Goal: Connect with others: Connect with others

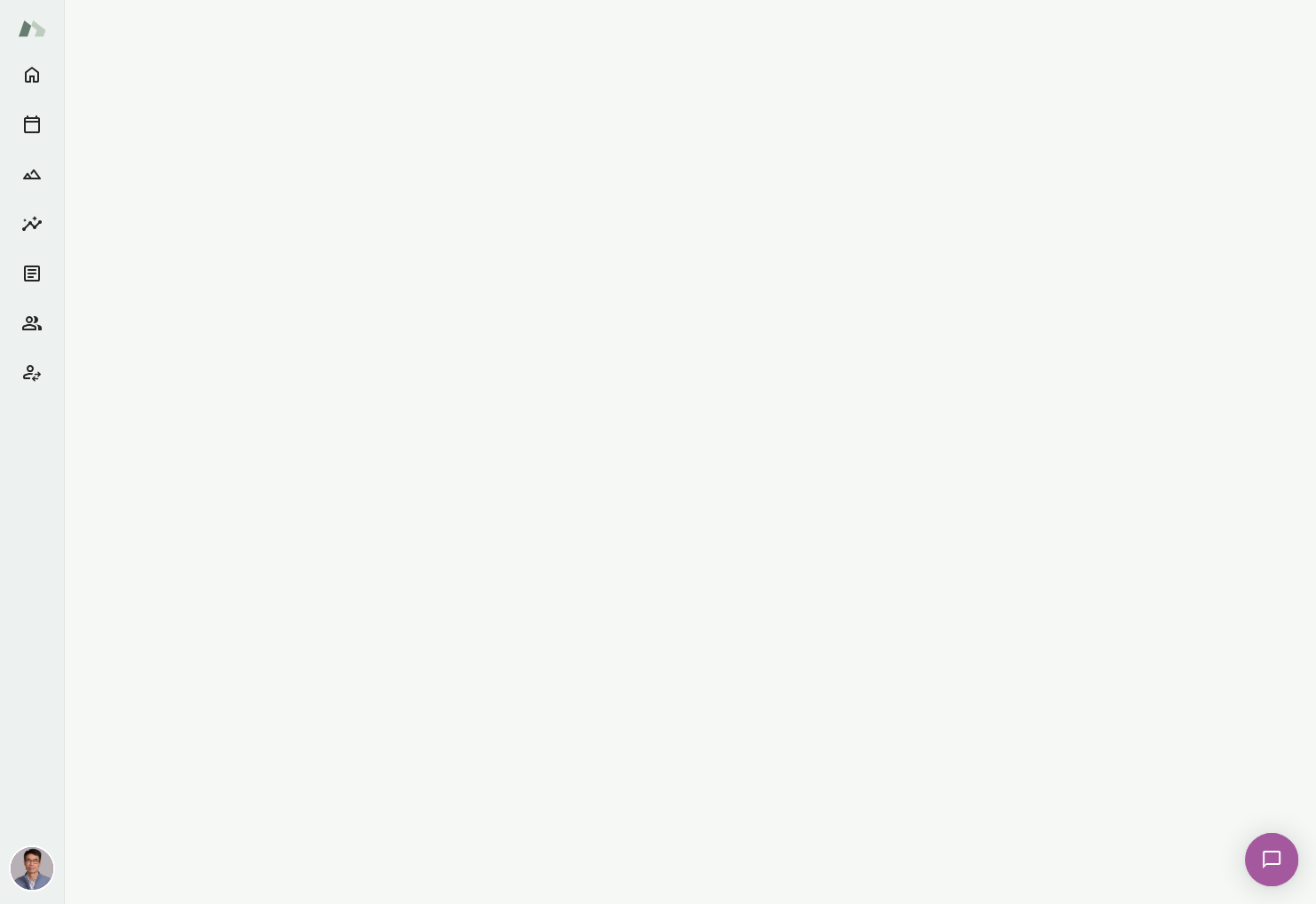
click at [33, 872] on img at bounding box center [32, 868] width 43 height 43
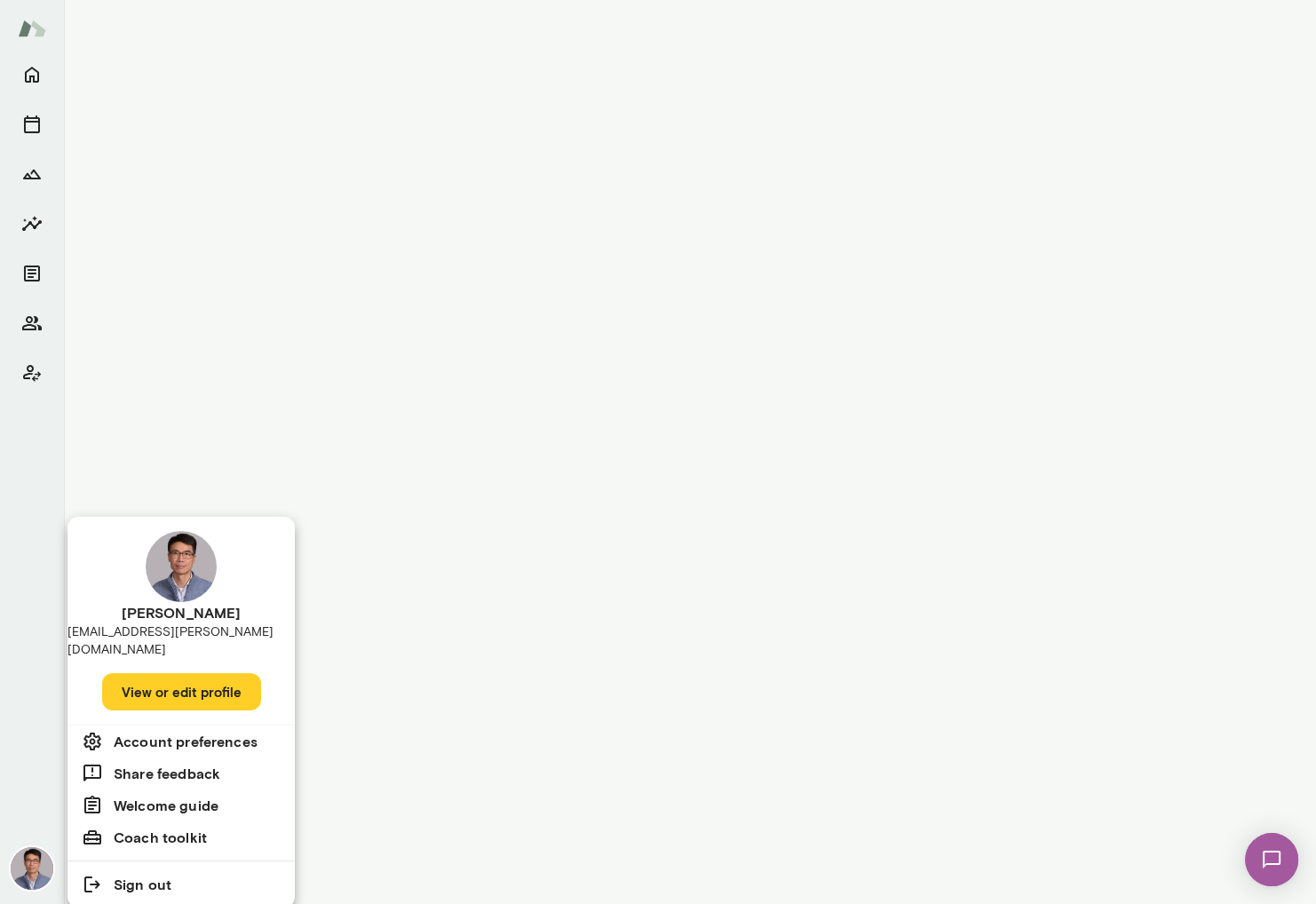
click at [31, 322] on div at bounding box center [658, 452] width 1316 height 904
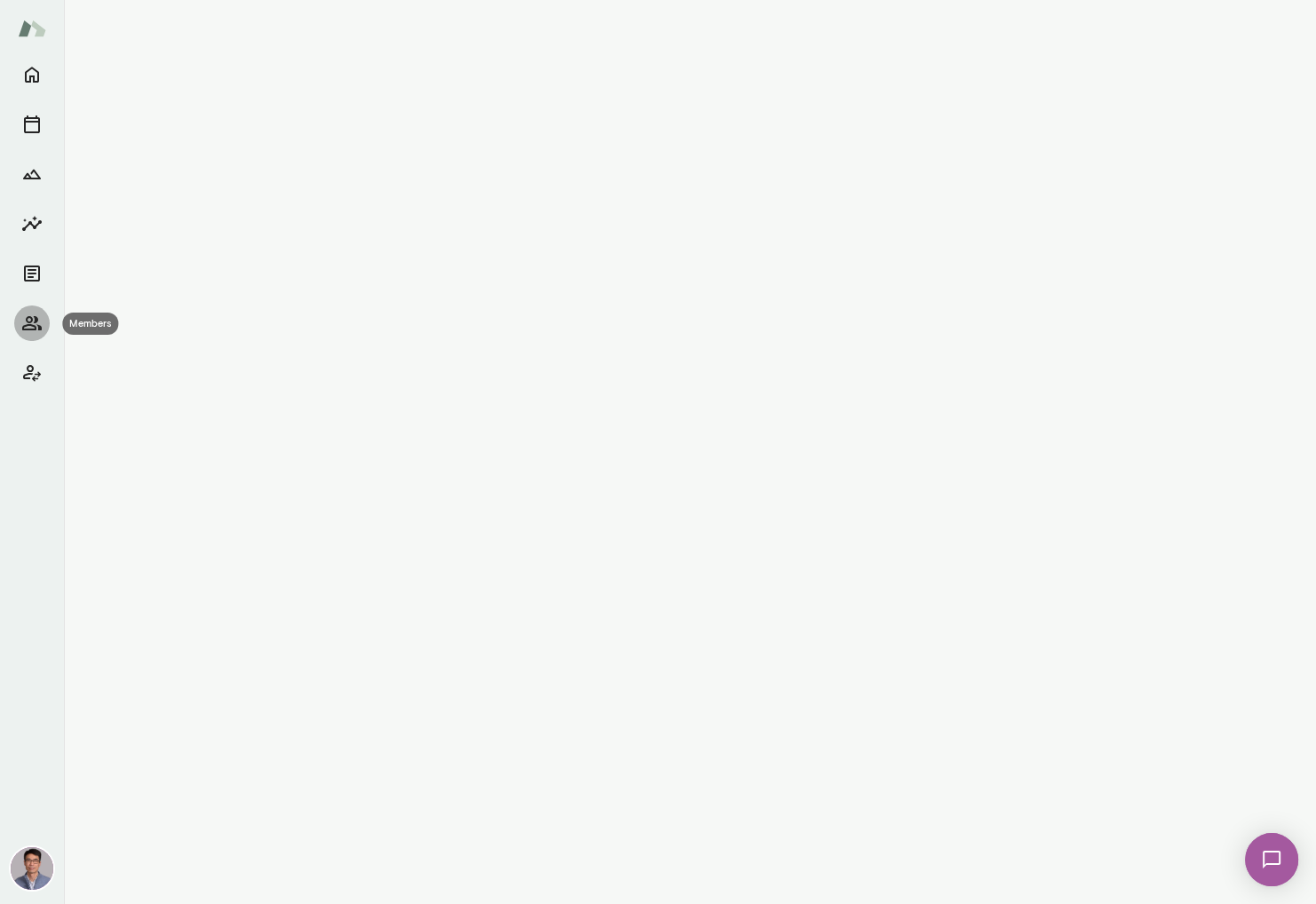
click at [31, 322] on icon "Members" at bounding box center [32, 323] width 22 height 22
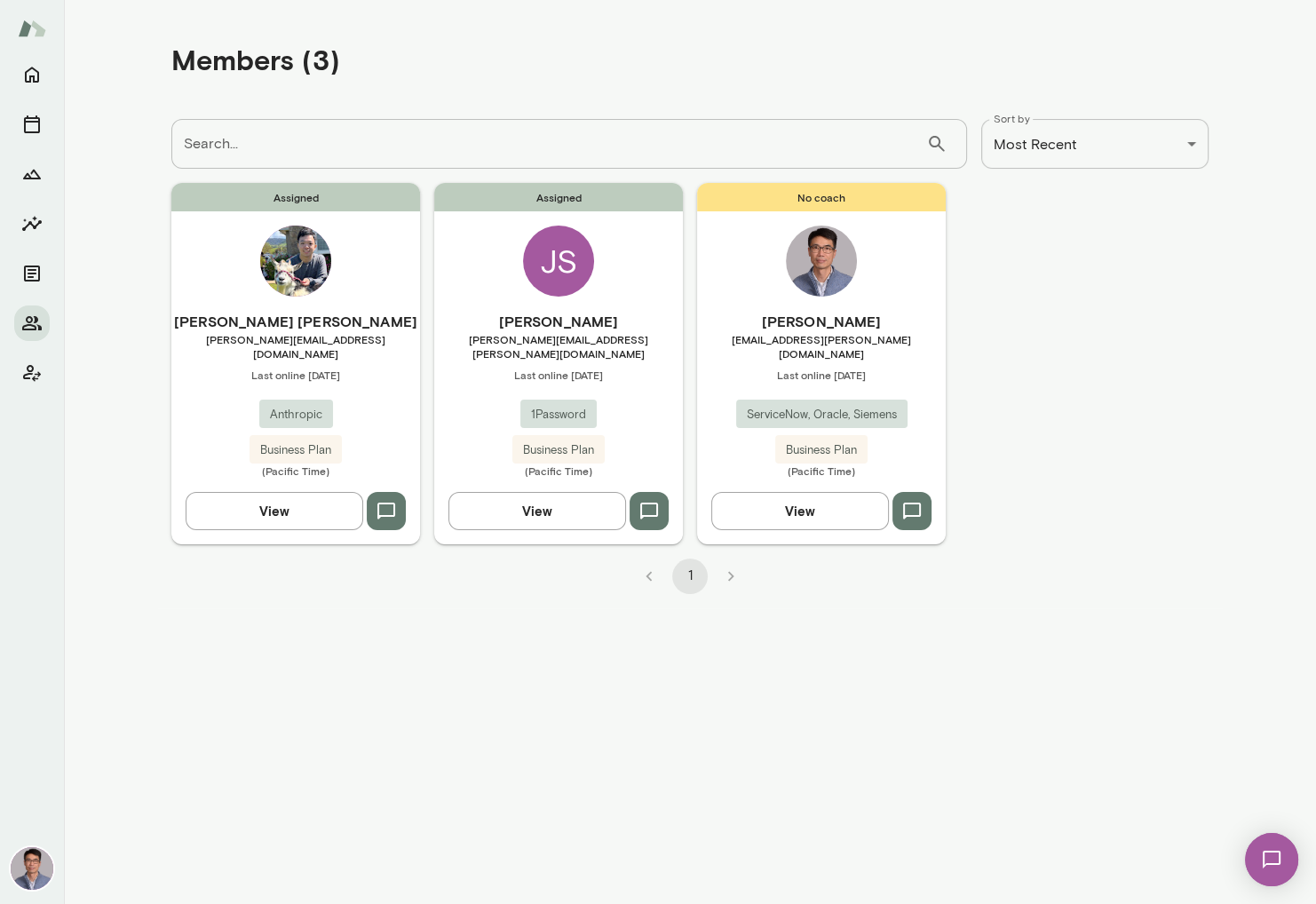
click at [304, 279] on img at bounding box center [295, 260] width 71 height 71
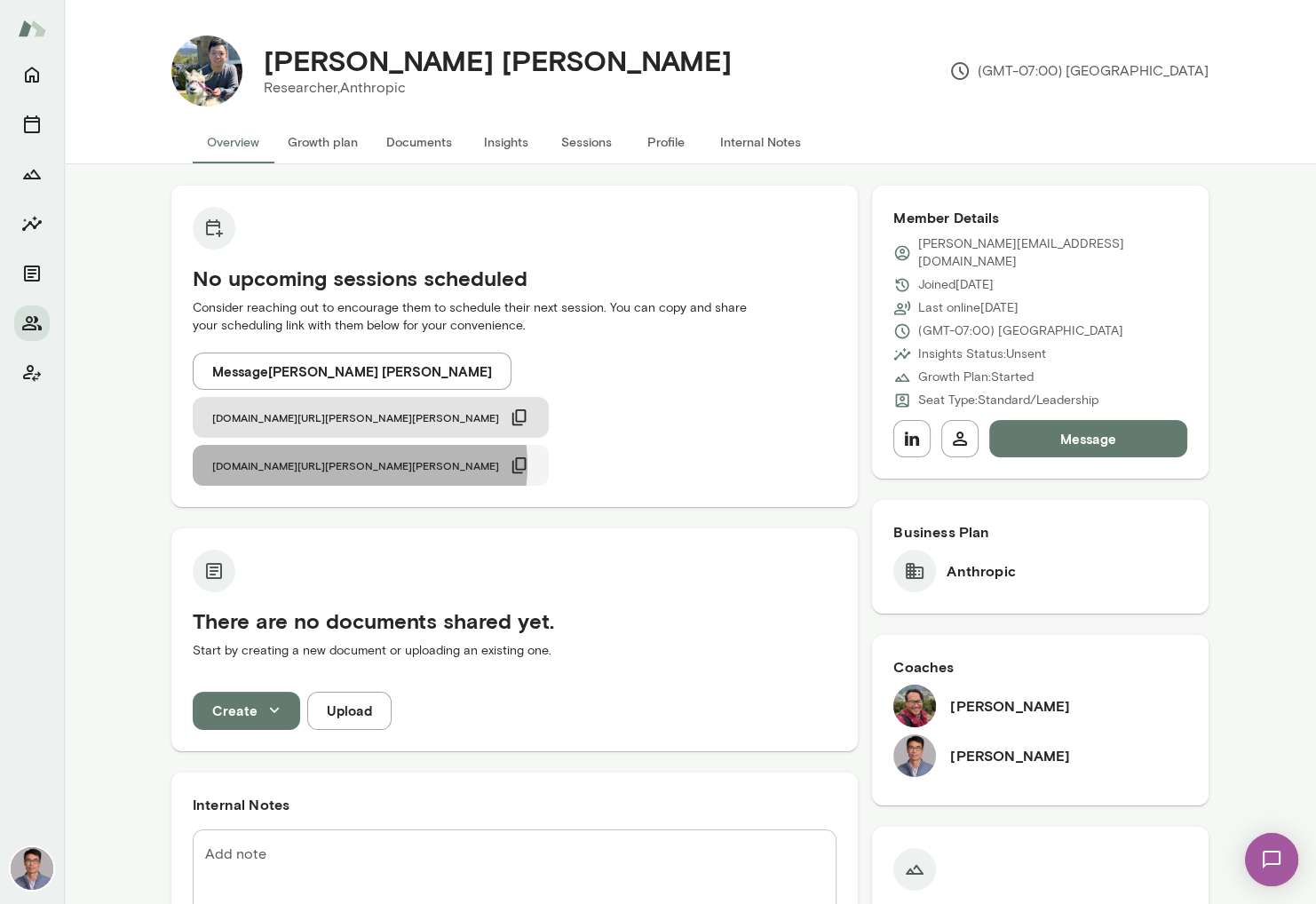
click at [529, 456] on icon "button" at bounding box center [519, 465] width 20 height 20
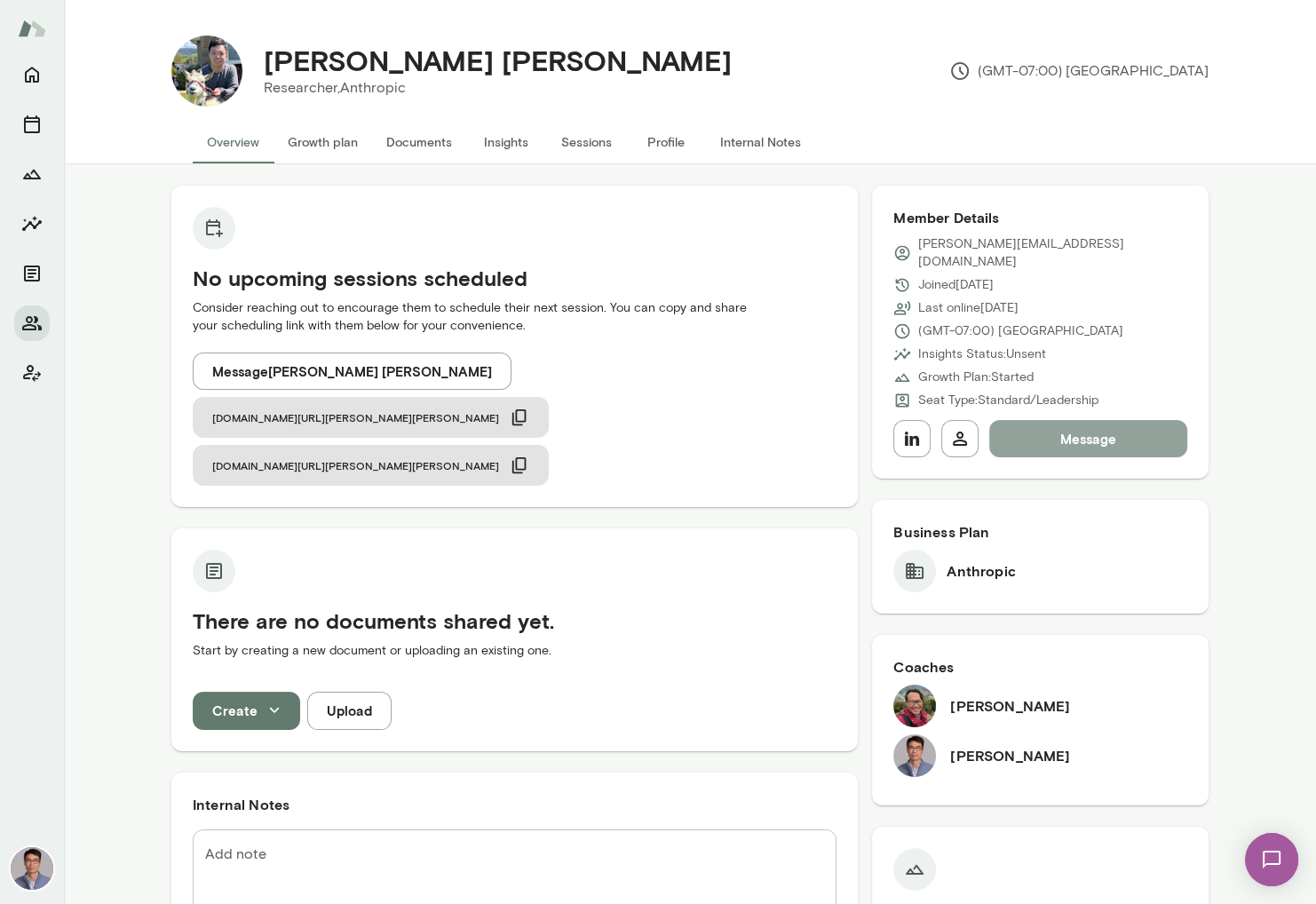
click at [1085, 421] on button "Message" at bounding box center [1088, 439] width 198 height 38
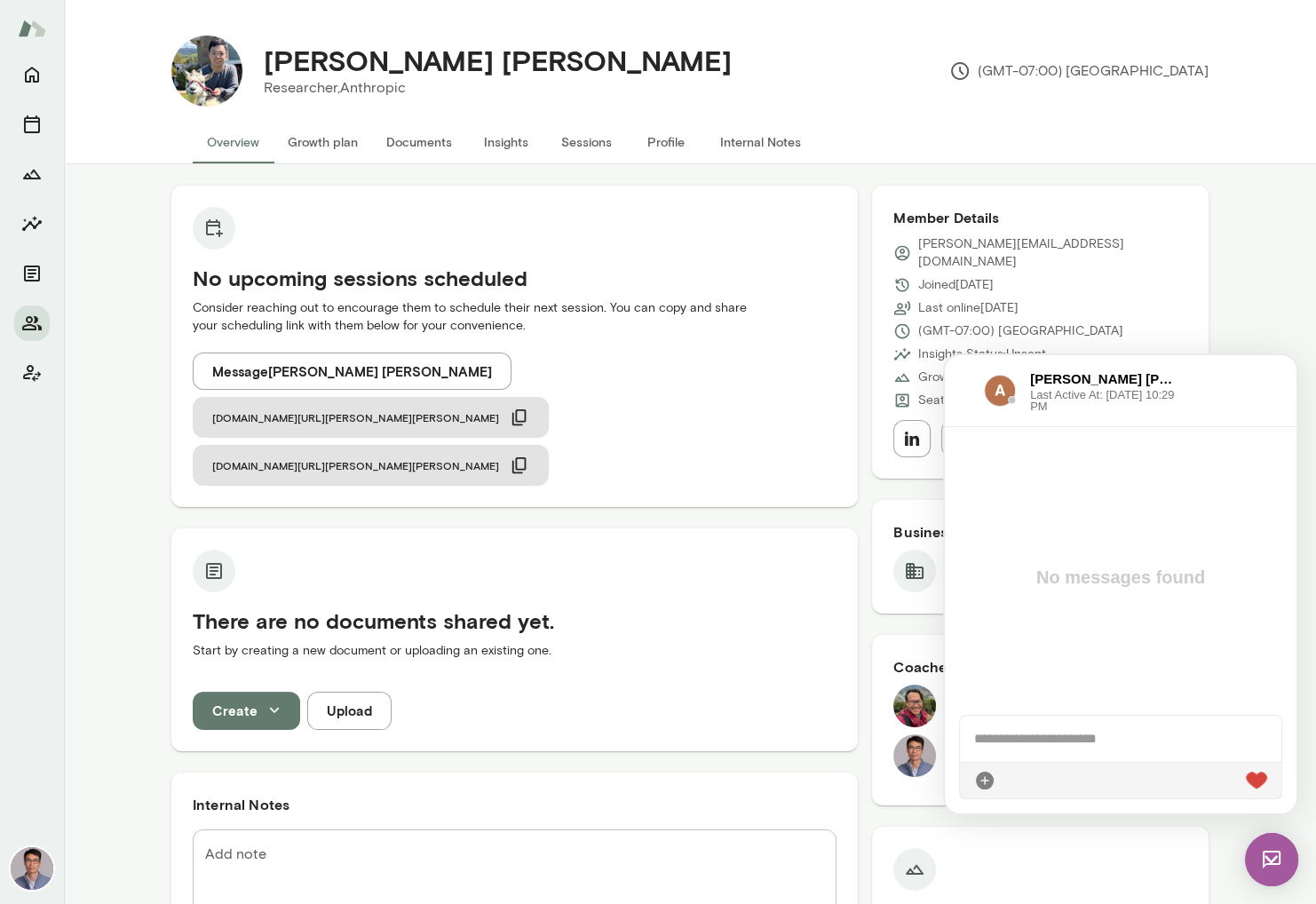
click at [1060, 748] on div at bounding box center [1120, 738] width 321 height 46
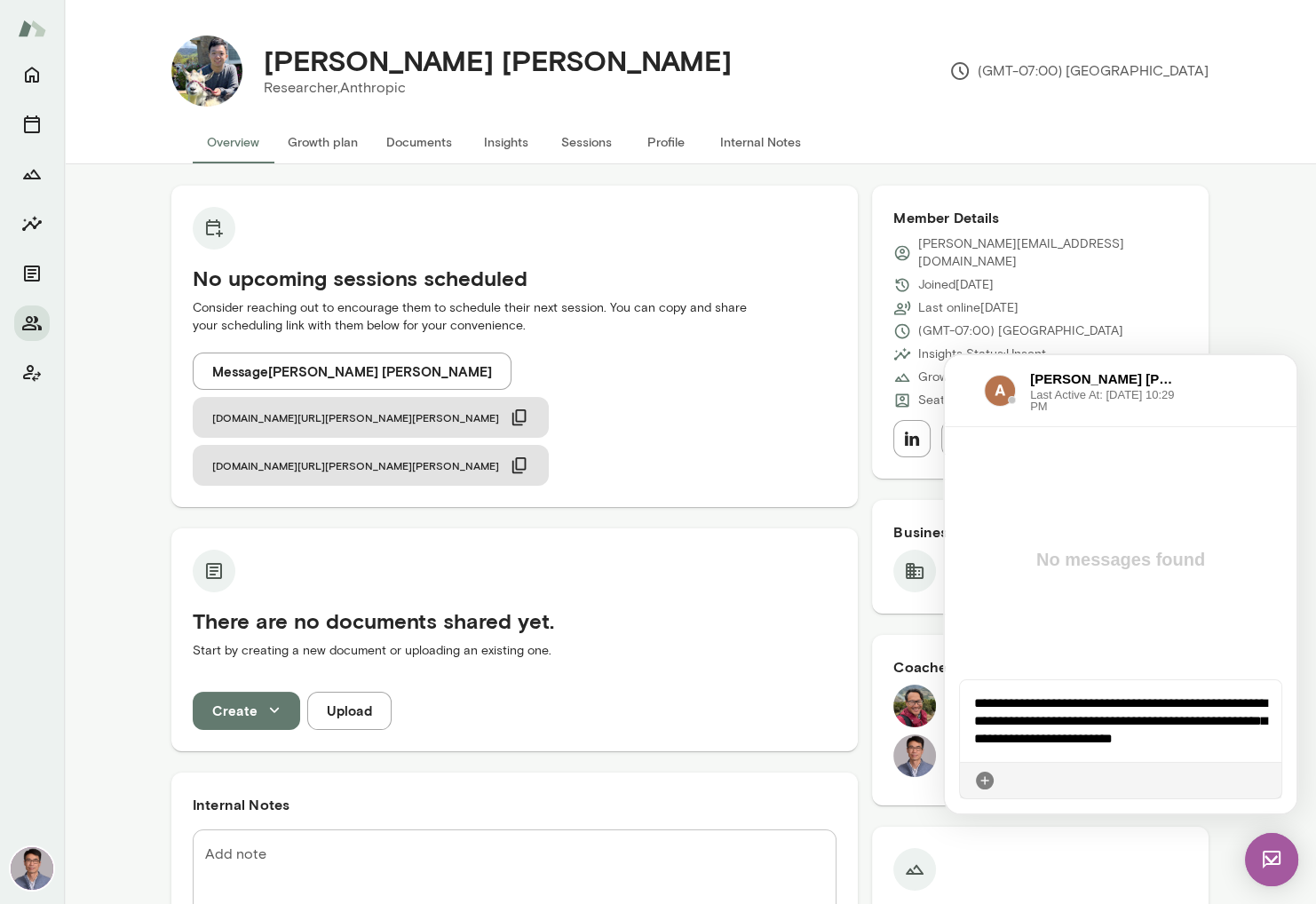
click at [1151, 704] on div "**********" at bounding box center [1120, 720] width 322 height 82
click at [1185, 750] on div "**********" at bounding box center [1120, 717] width 322 height 89
drag, startPoint x: 1145, startPoint y: 695, endPoint x: 1075, endPoint y: 719, distance: 74.0
click at [1075, 719] on div "**********" at bounding box center [1120, 717] width 322 height 89
click at [1268, 780] on icon at bounding box center [1268, 780] width 0 height 0
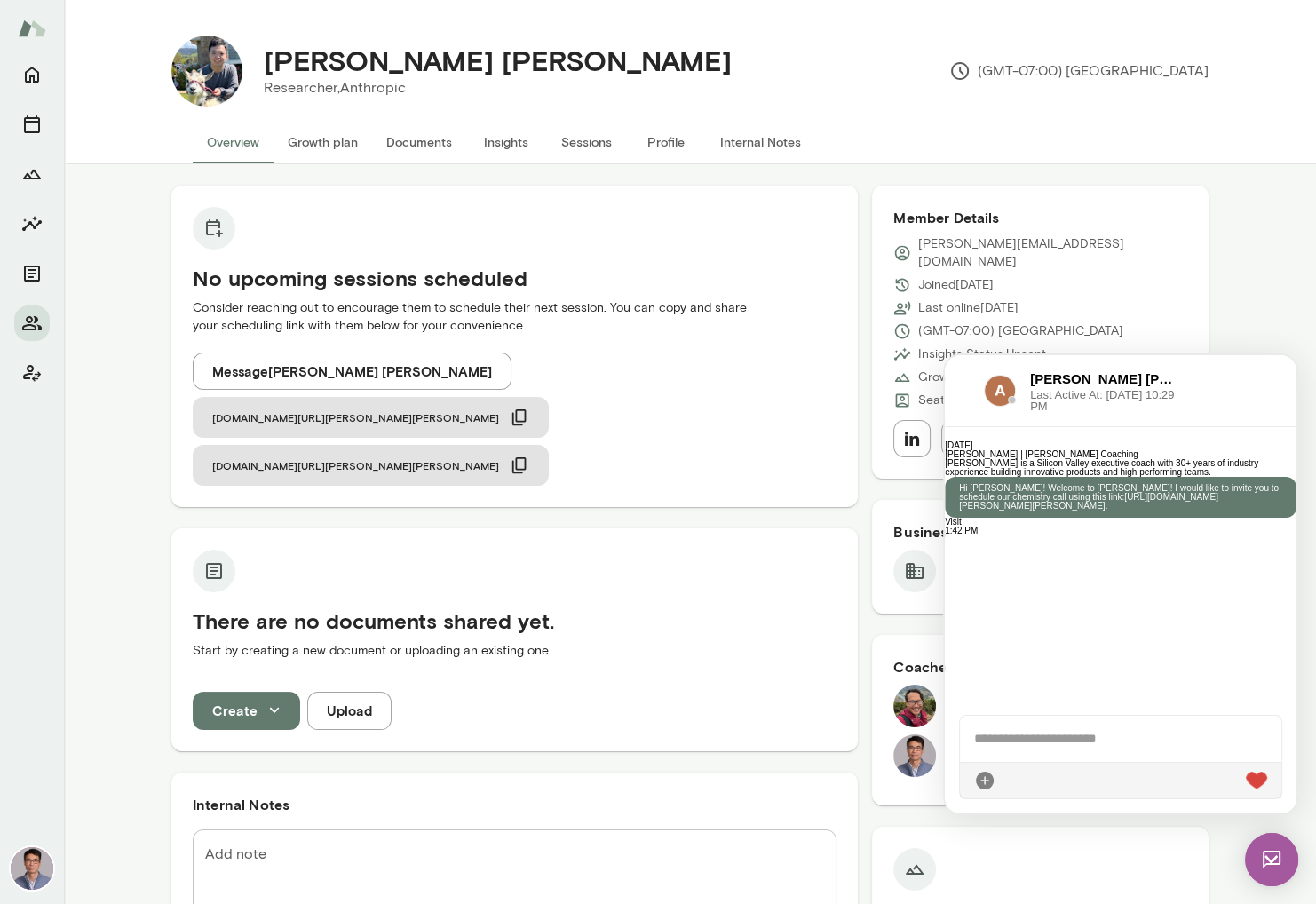
scroll to position [190, 0]
click at [1089, 780] on div at bounding box center [1120, 779] width 321 height 37
click at [1064, 743] on div at bounding box center [1120, 738] width 322 height 46
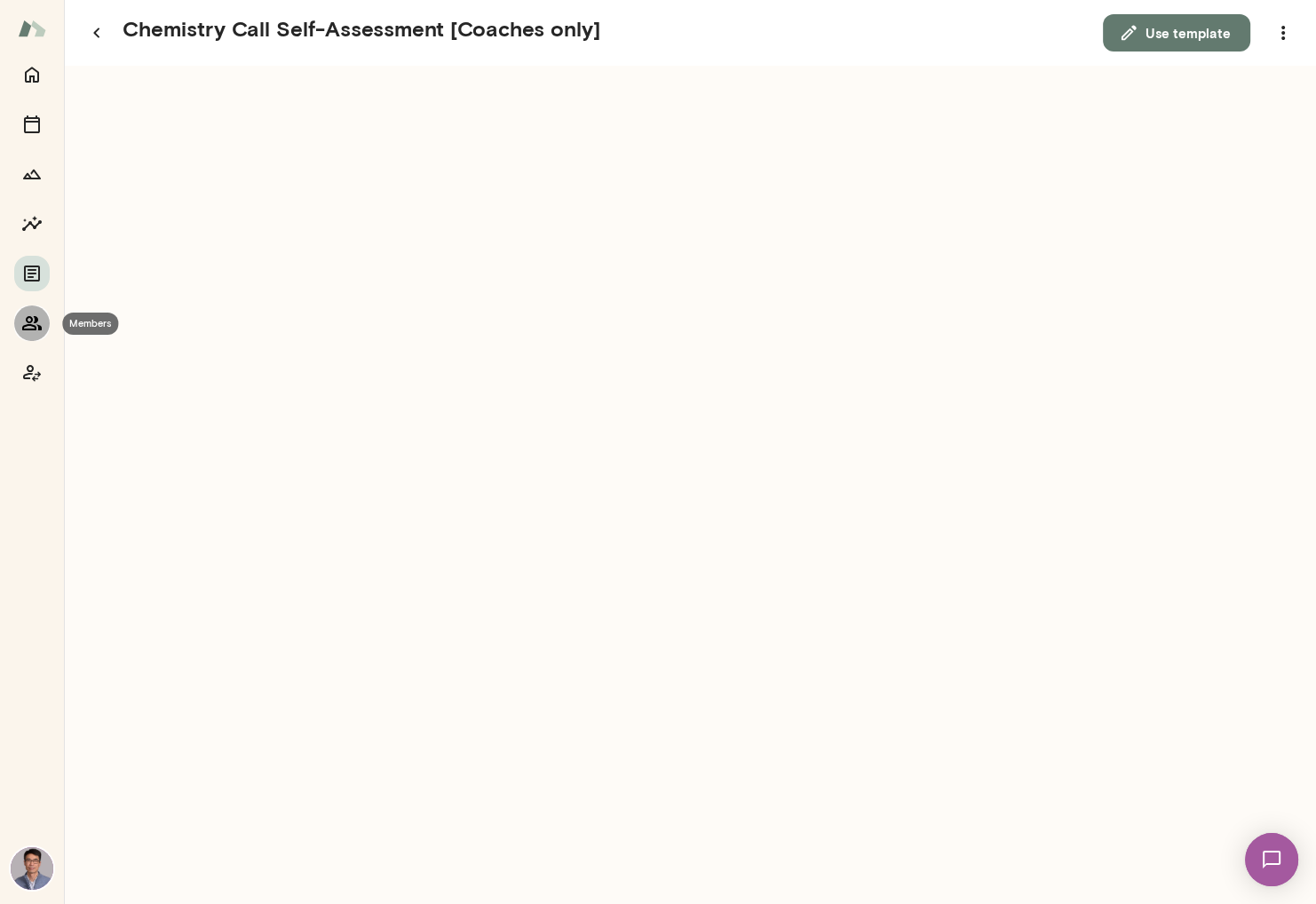
click at [34, 319] on icon "Members" at bounding box center [32, 323] width 22 height 22
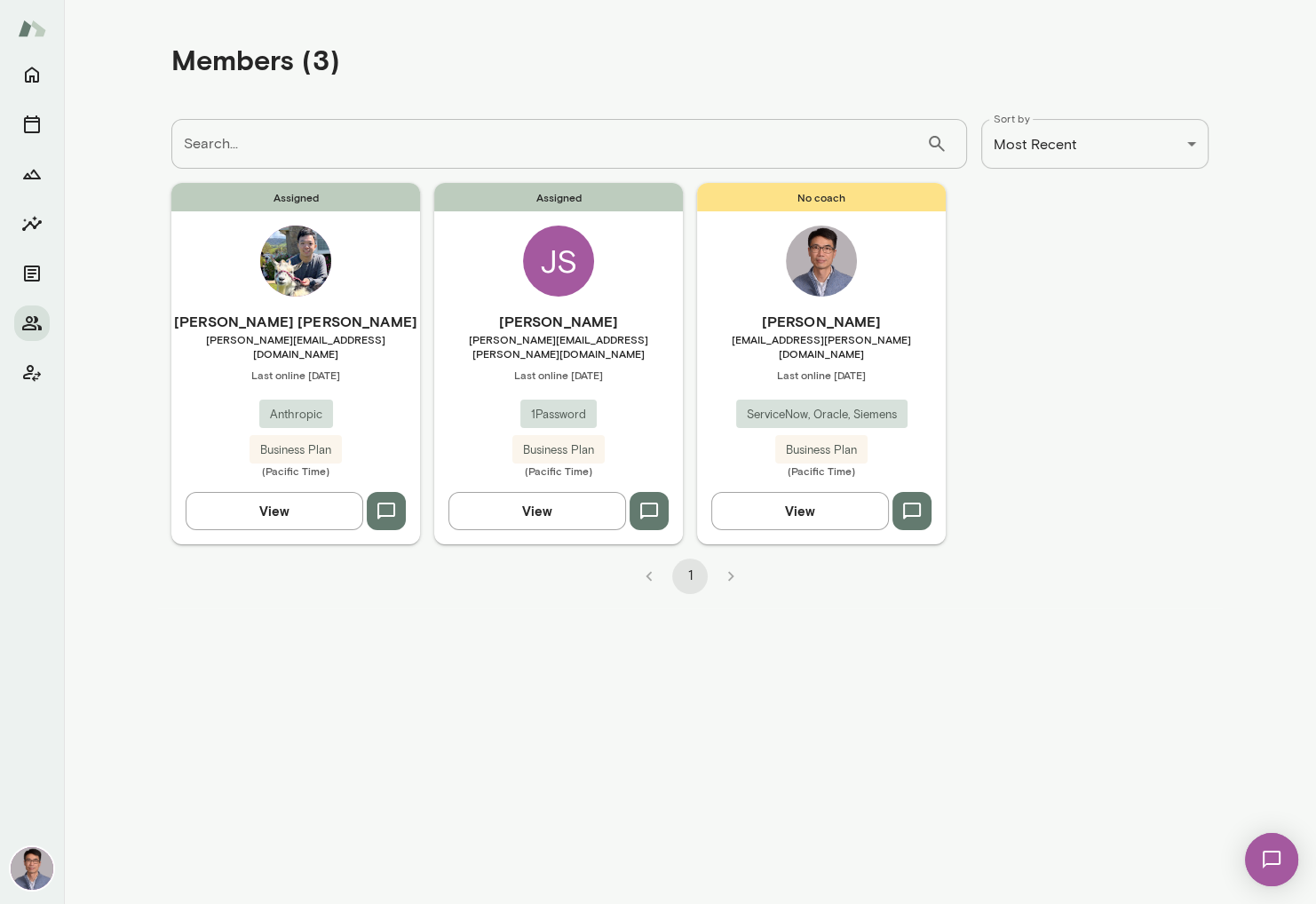
click at [492, 305] on div "Assigned [PERSON_NAME] Starr [EMAIL_ADDRESS][PERSON_NAME][DOMAIN_NAME] Last onl…" at bounding box center [558, 363] width 248 height 361
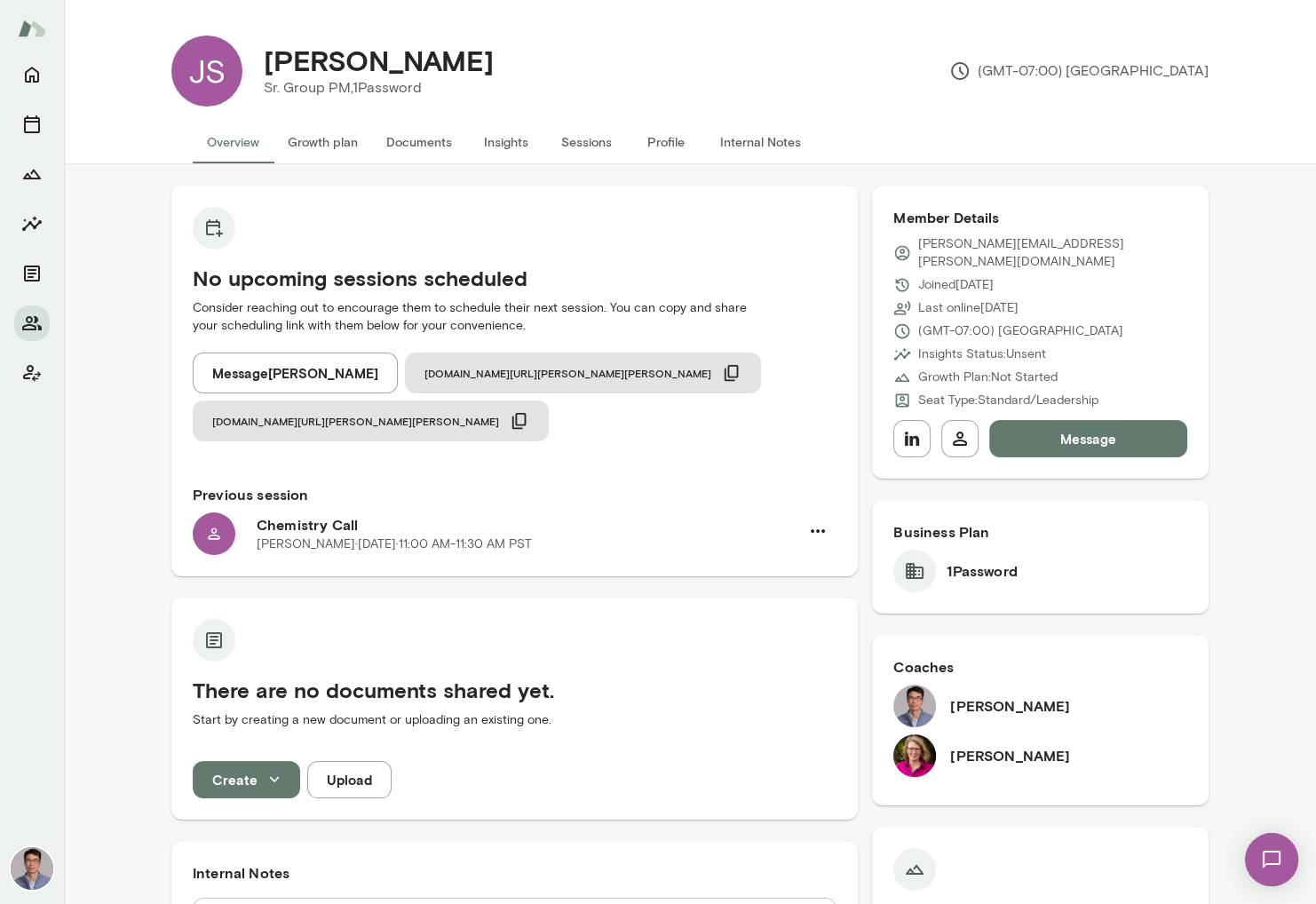
click at [673, 143] on button "Profile" at bounding box center [666, 143] width 80 height 43
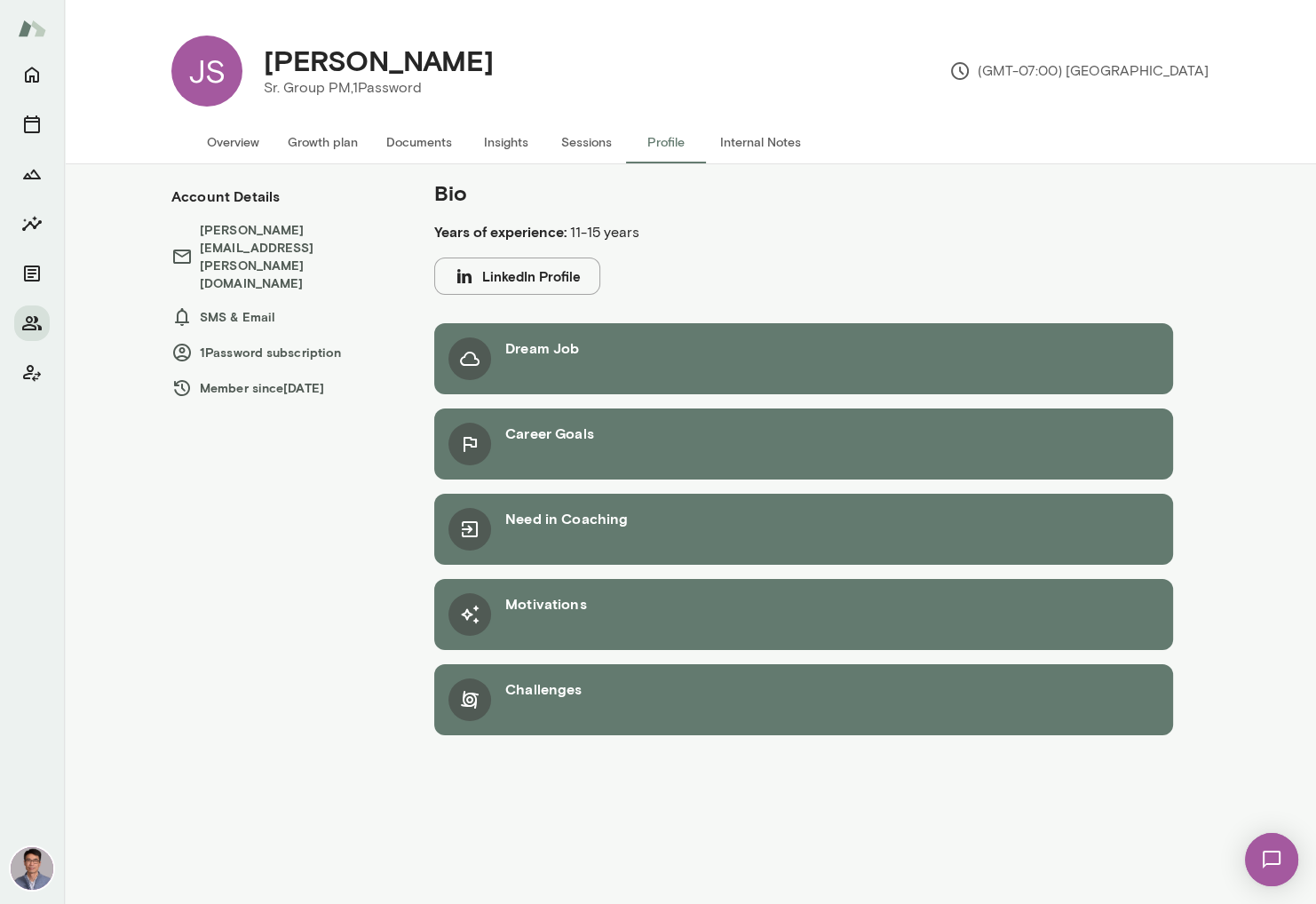
click at [587, 136] on button "Sessions" at bounding box center [586, 143] width 80 height 43
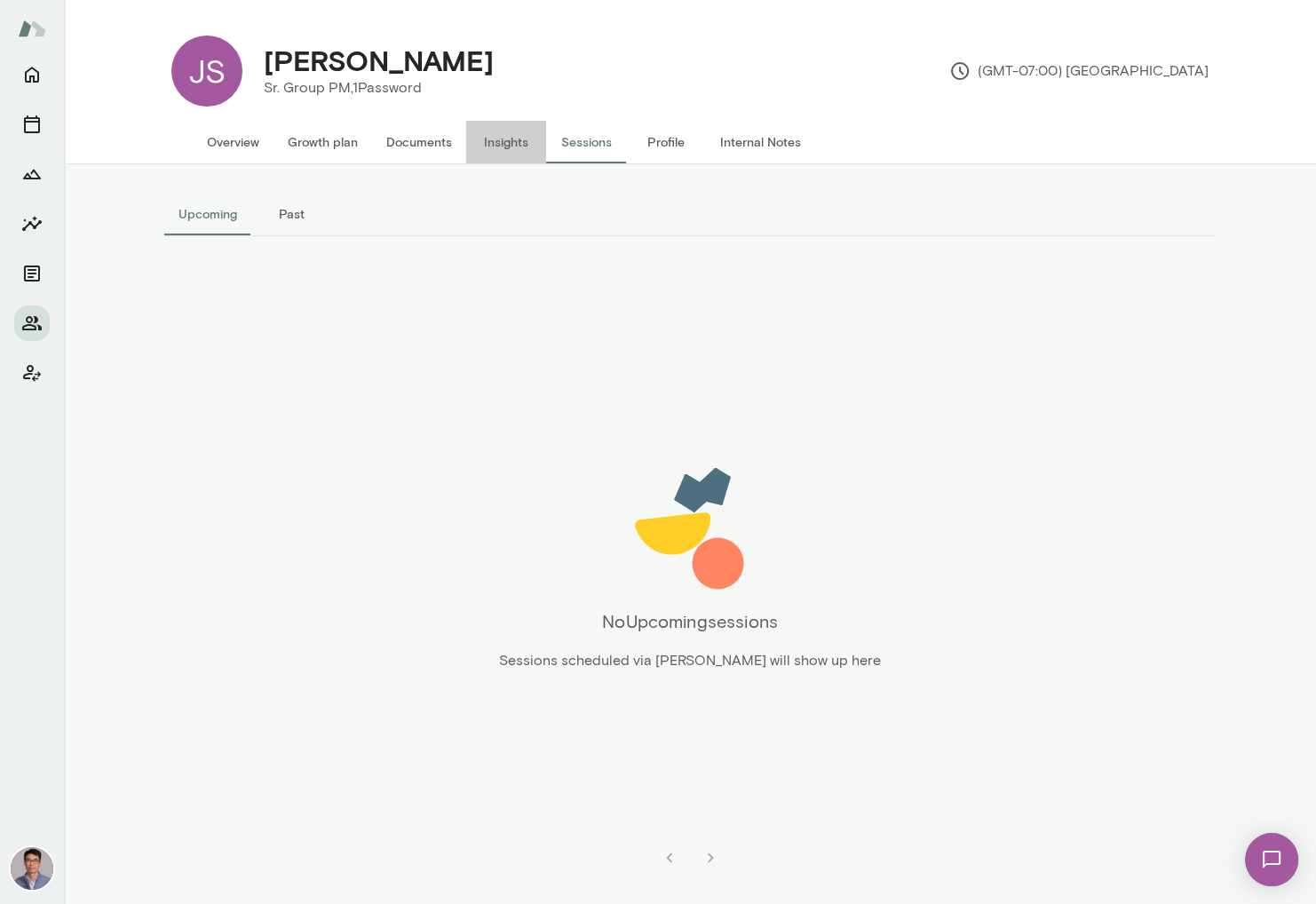
click at [502, 139] on button "Insights" at bounding box center [506, 143] width 80 height 43
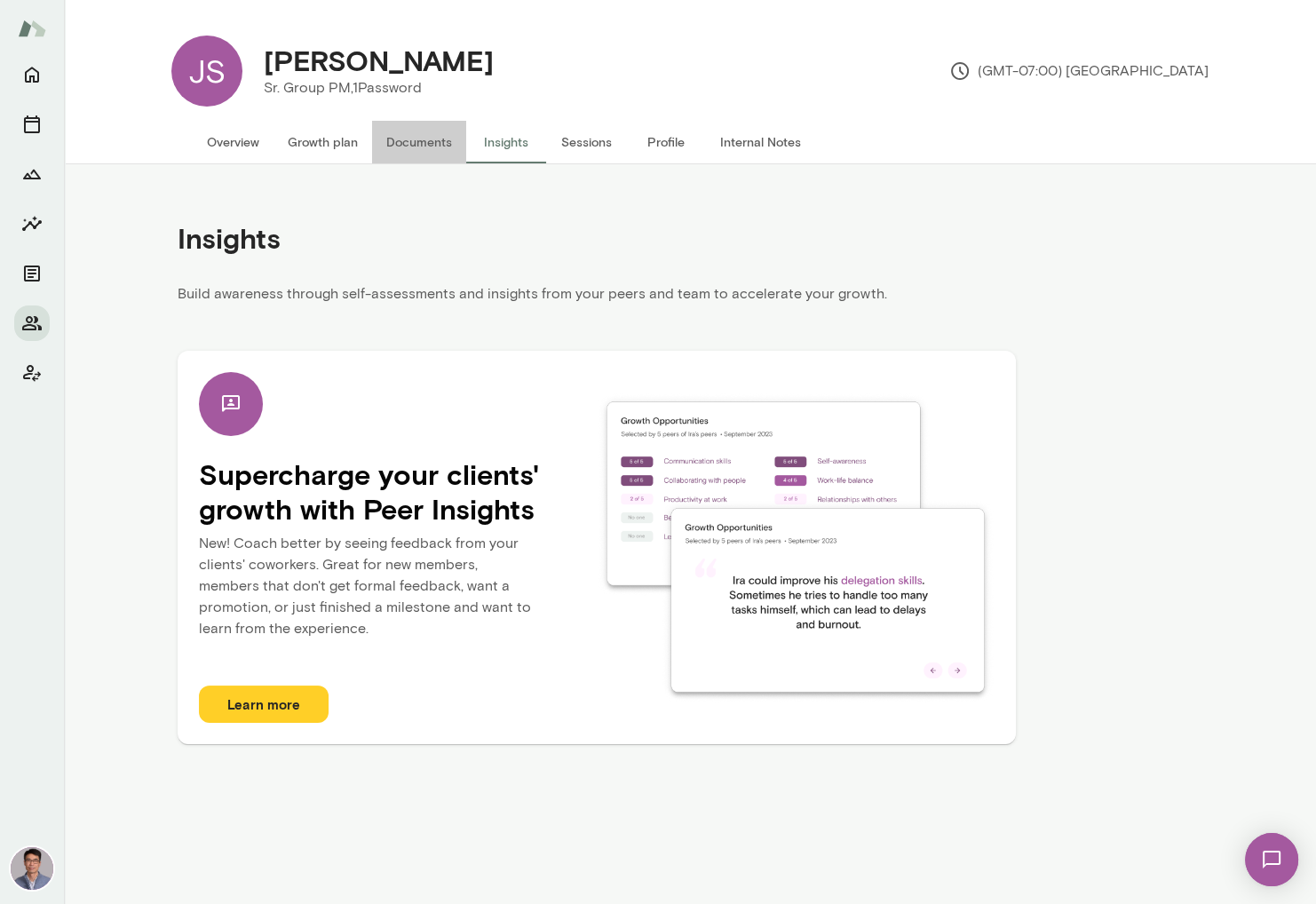
click at [426, 143] on button "Documents" at bounding box center [419, 143] width 94 height 43
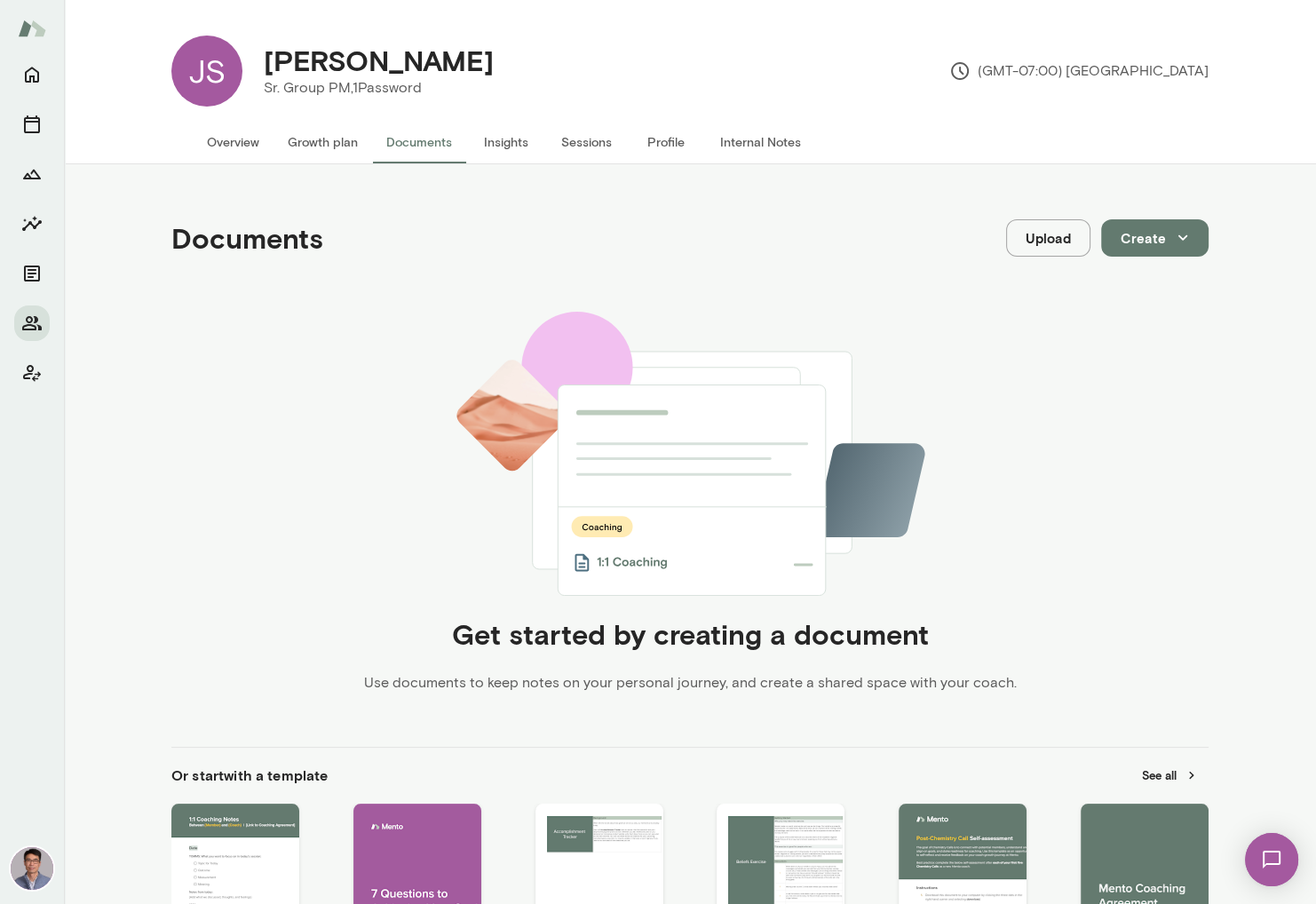
click at [336, 142] on button "Growth plan" at bounding box center [323, 143] width 99 height 43
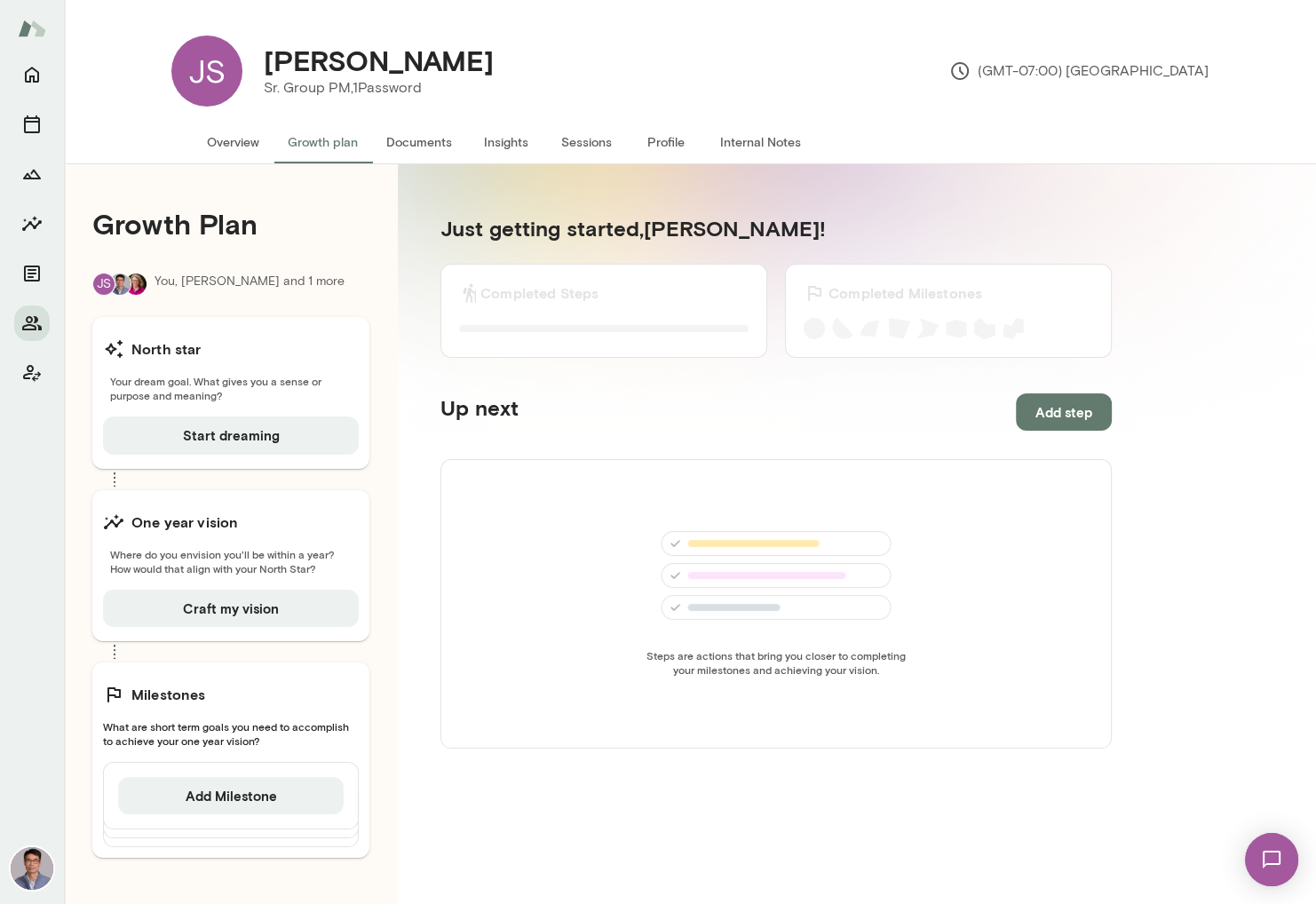
click at [246, 142] on button "Overview" at bounding box center [233, 143] width 81 height 43
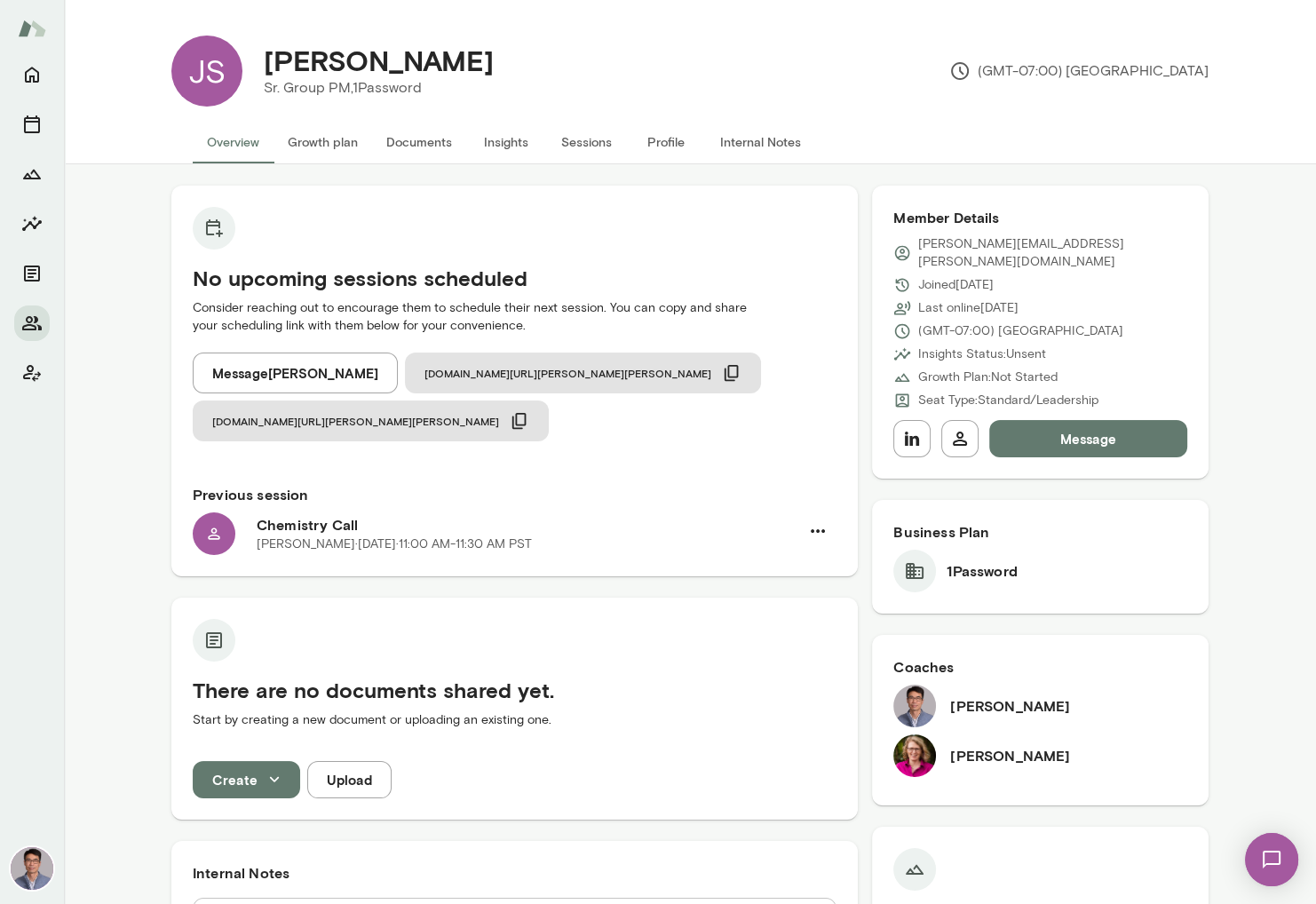
click at [667, 145] on button "Profile" at bounding box center [666, 143] width 80 height 43
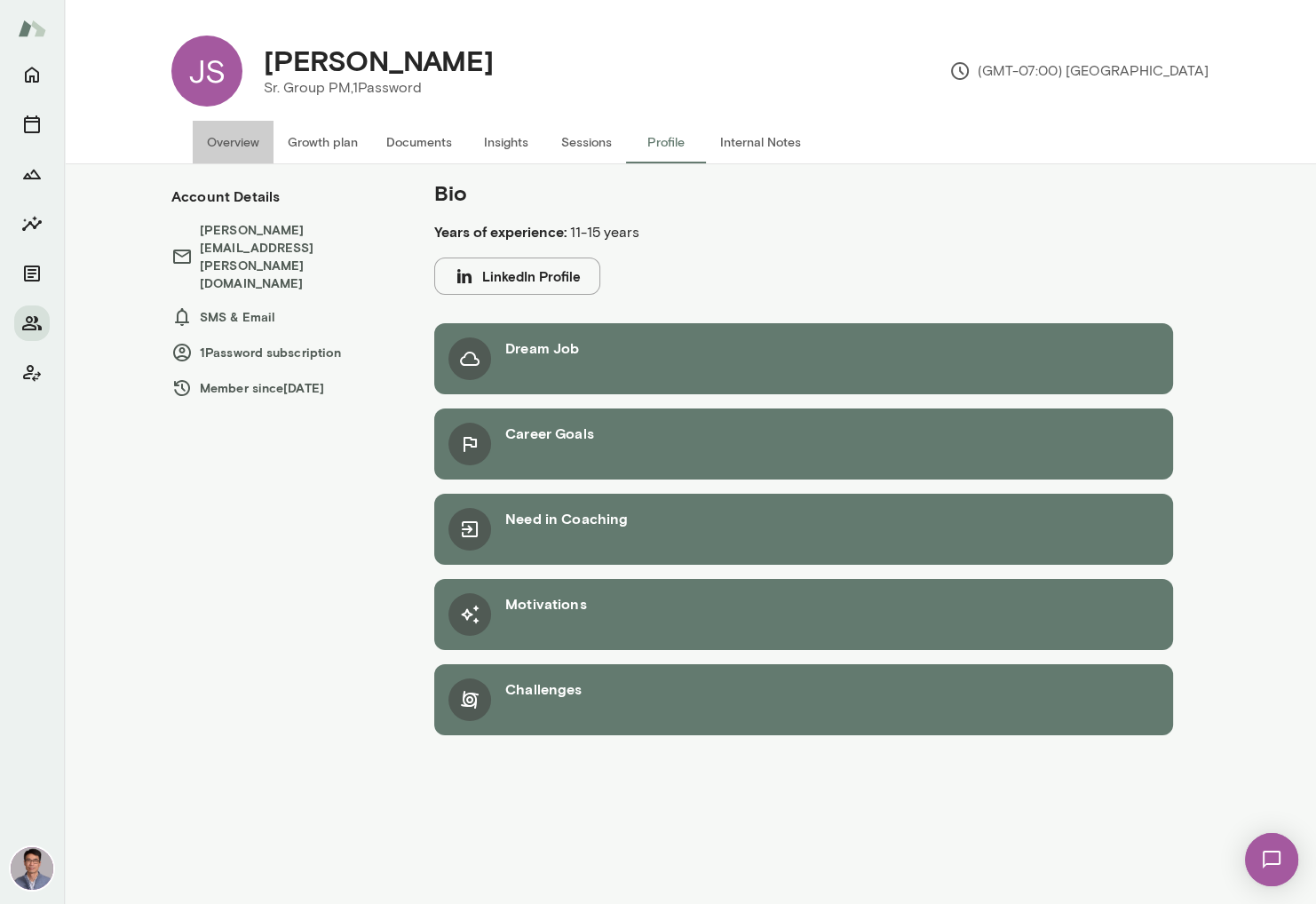
click at [244, 143] on button "Overview" at bounding box center [233, 143] width 81 height 43
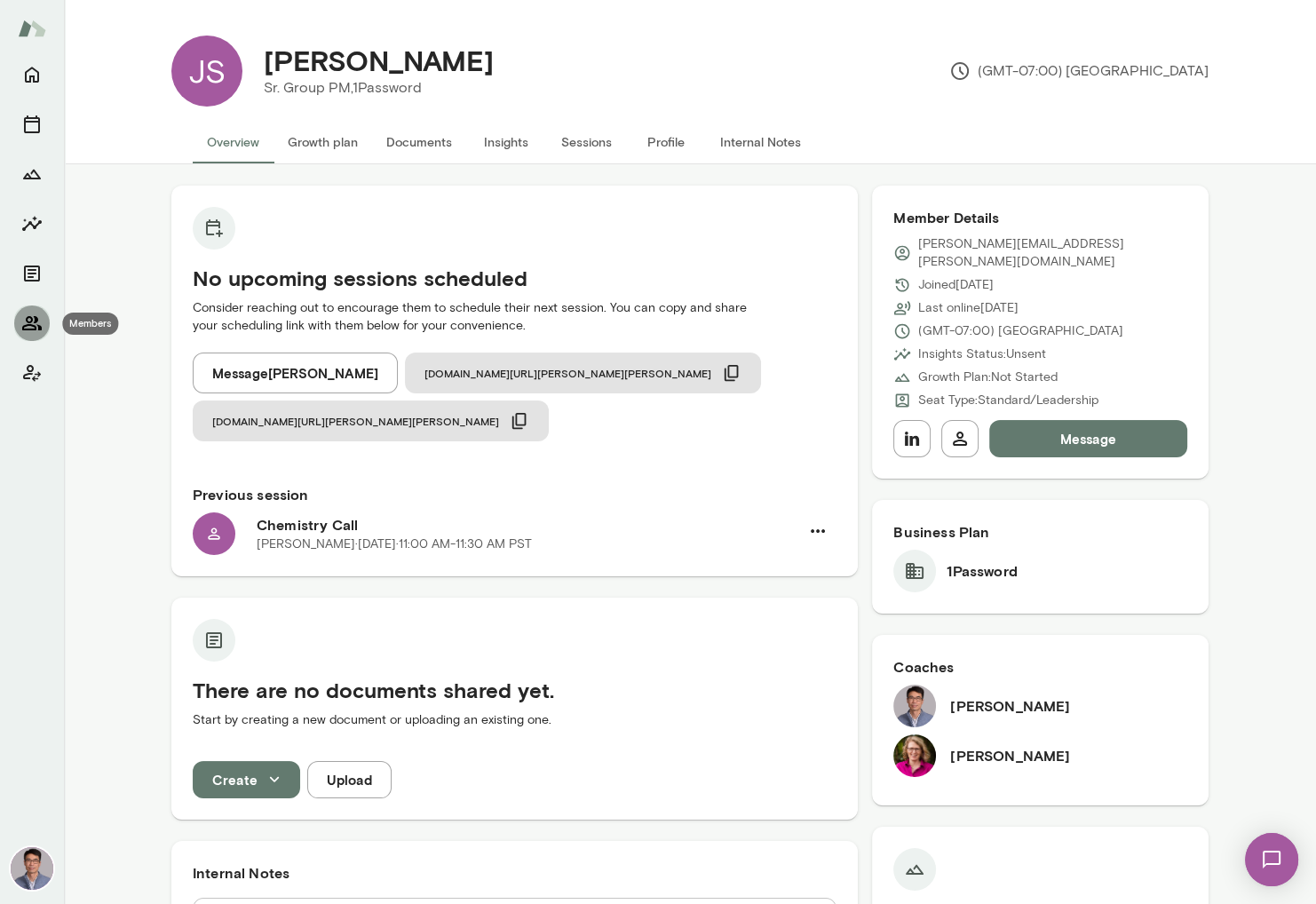
click at [31, 326] on icon "Members" at bounding box center [32, 323] width 22 height 22
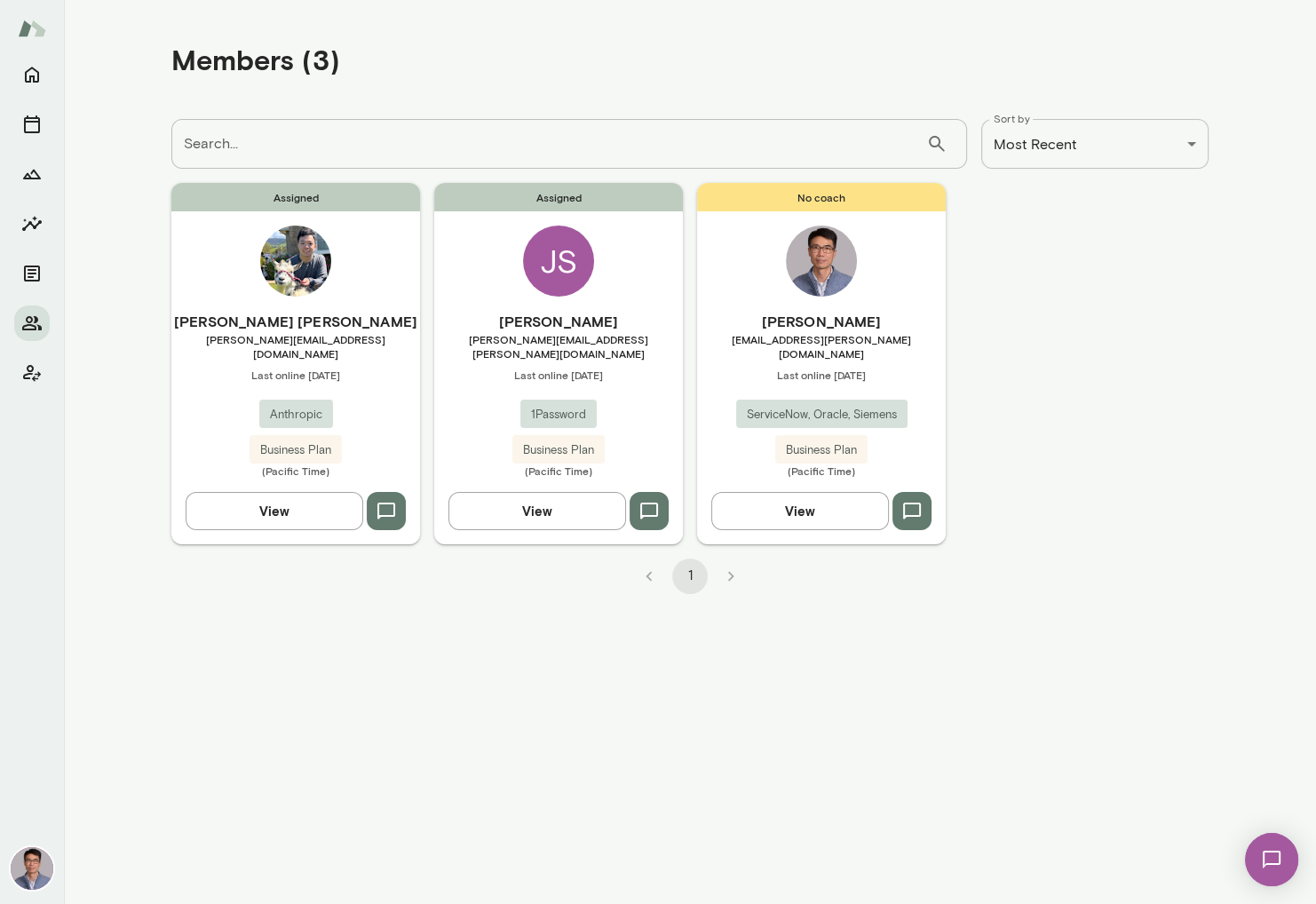
click at [309, 321] on h6 "[PERSON_NAME] [PERSON_NAME]" at bounding box center [295, 321] width 248 height 22
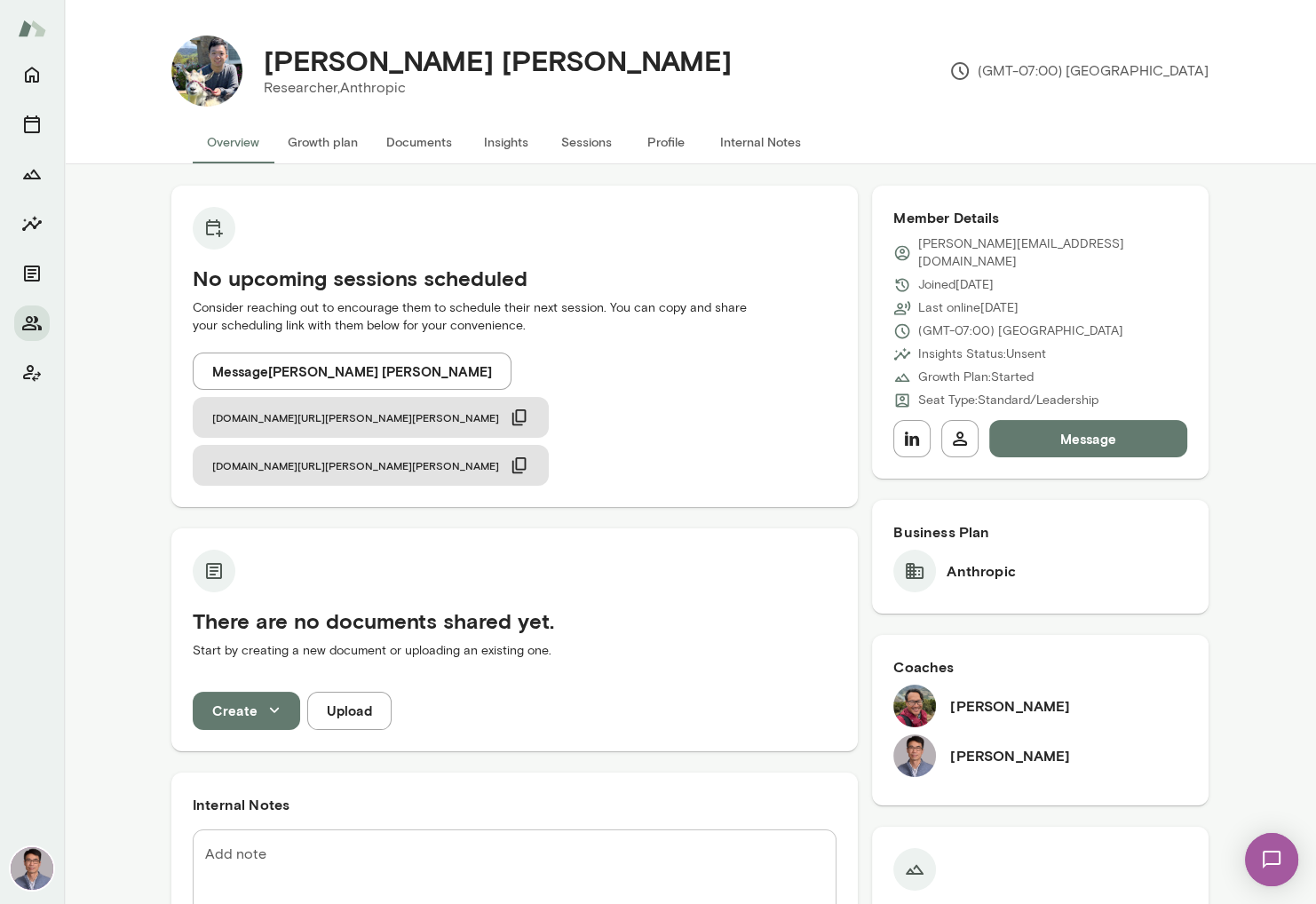
click at [667, 141] on button "Profile" at bounding box center [666, 143] width 80 height 43
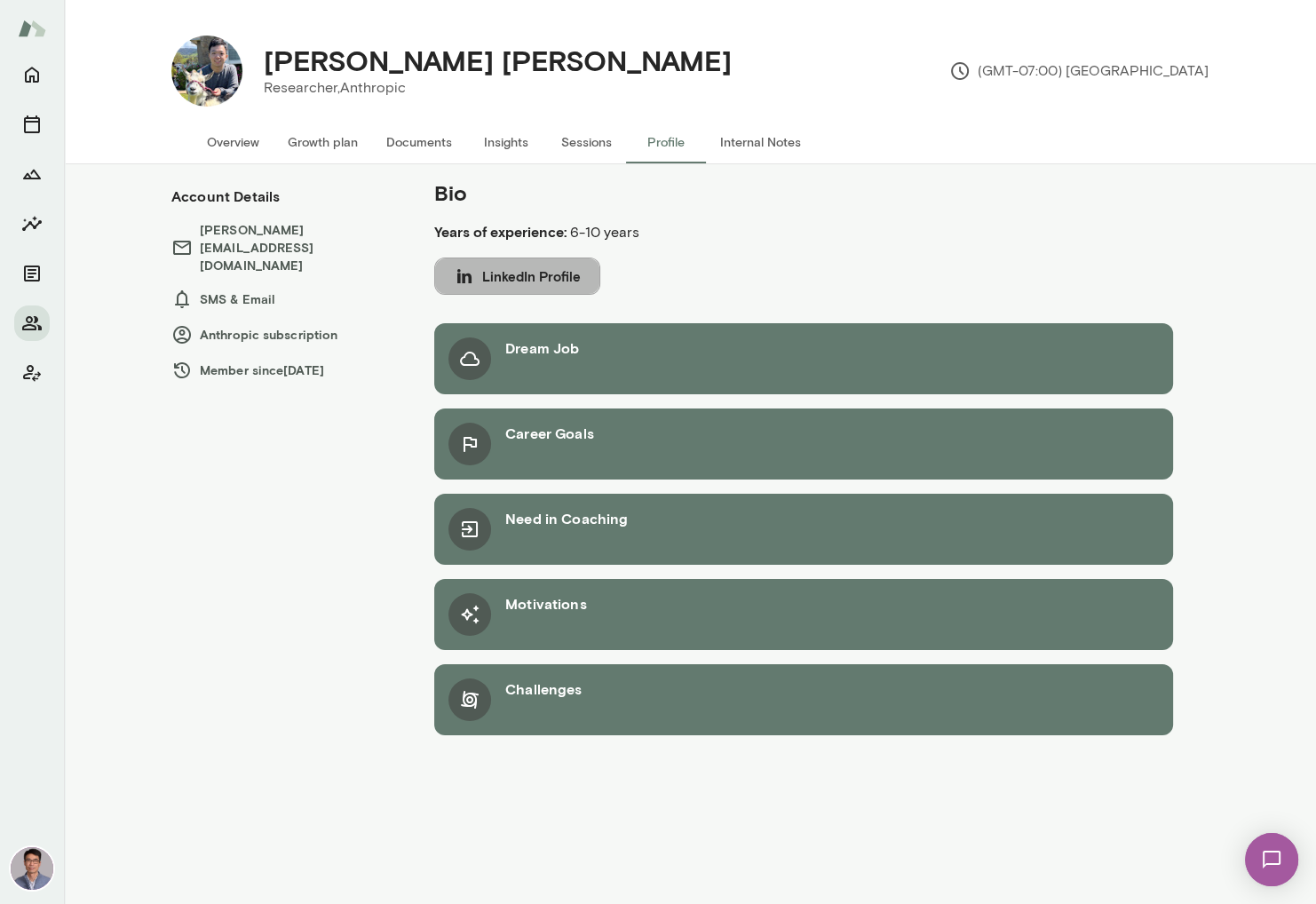
click at [536, 272] on button "LinkedIn Profile" at bounding box center [517, 276] width 166 height 38
